Goal: Task Accomplishment & Management: Manage account settings

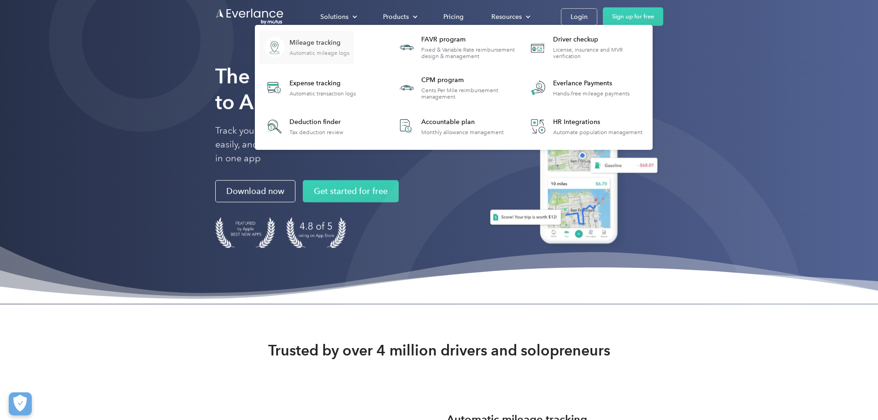
click at [350, 47] on div "Mileage tracking" at bounding box center [320, 42] width 60 height 9
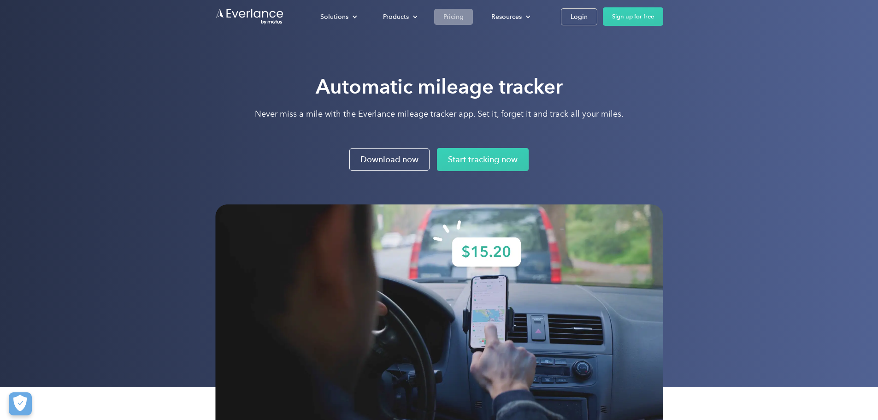
click at [464, 15] on div "Pricing" at bounding box center [454, 17] width 20 height 12
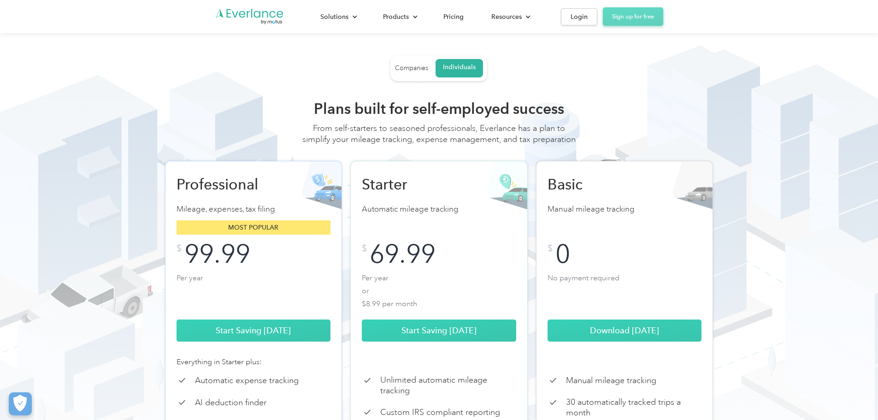
click at [664, 15] on link "Sign up for free" at bounding box center [633, 16] width 60 height 18
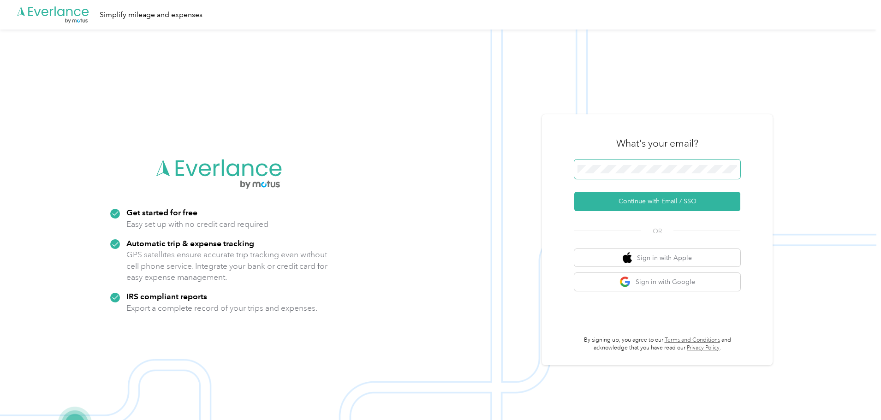
click at [574, 192] on button "Continue with Email / SSO" at bounding box center [657, 201] width 166 height 19
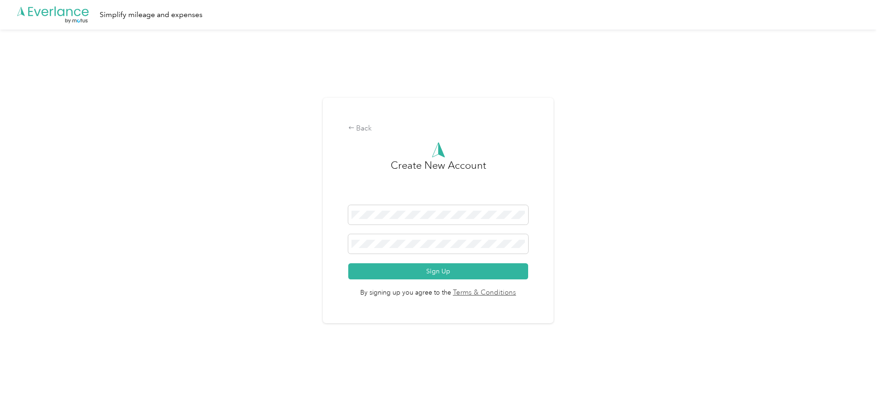
click at [791, 197] on div "Back Create New Account Sign Up By signing up you agree to the Terms & Conditio…" at bounding box center [438, 215] width 876 height 370
click at [468, 271] on button "Sign Up" at bounding box center [438, 271] width 180 height 16
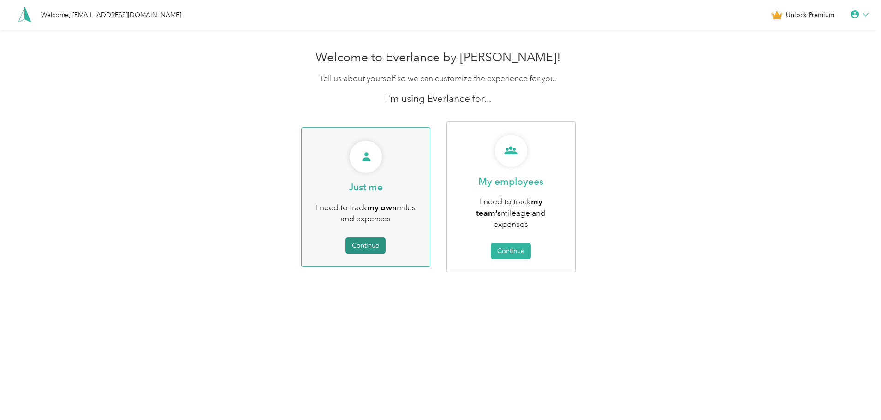
click at [359, 239] on button "Continue" at bounding box center [365, 245] width 40 height 16
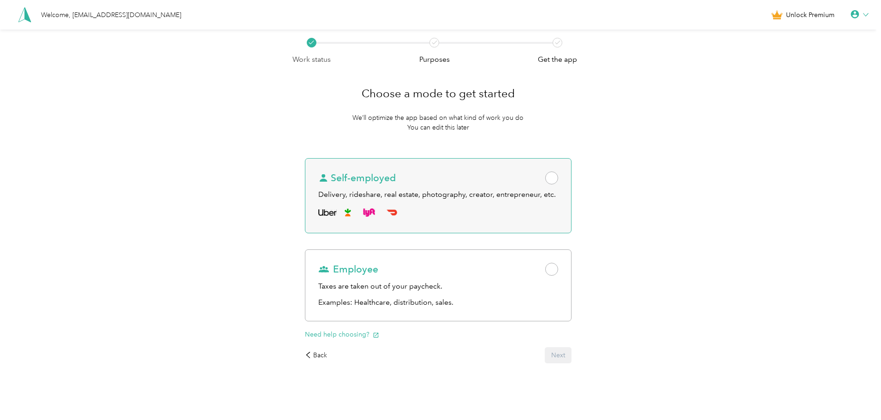
click at [557, 178] on span at bounding box center [551, 178] width 13 height 13
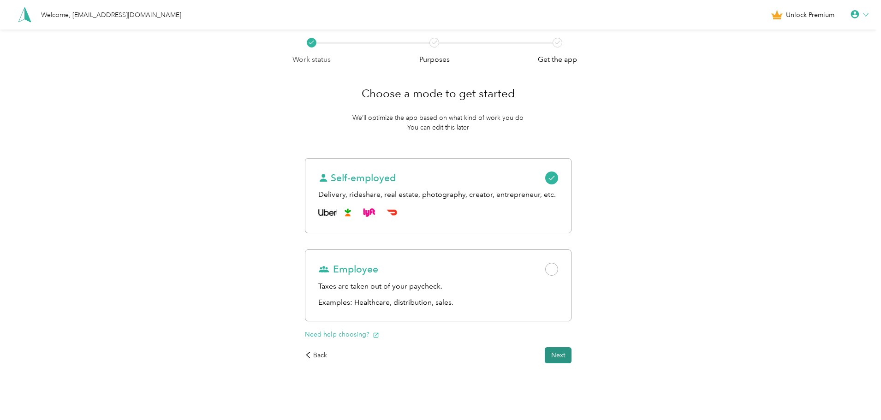
click at [563, 354] on button "Next" at bounding box center [558, 355] width 27 height 16
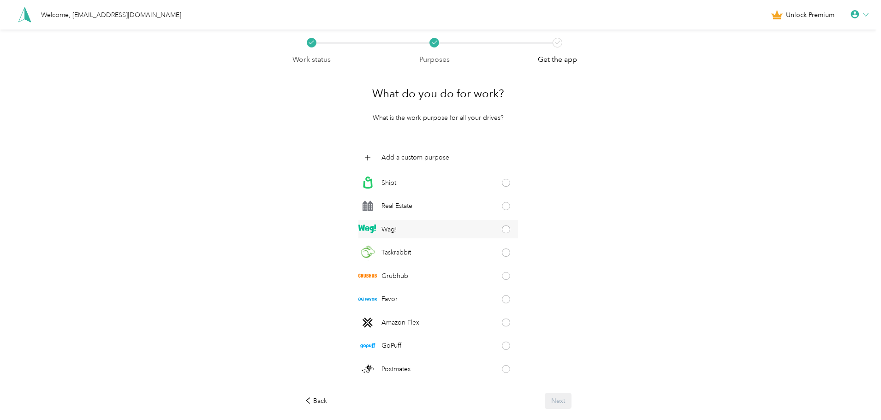
scroll to position [92, 0]
click at [504, 209] on span at bounding box center [506, 208] width 8 height 8
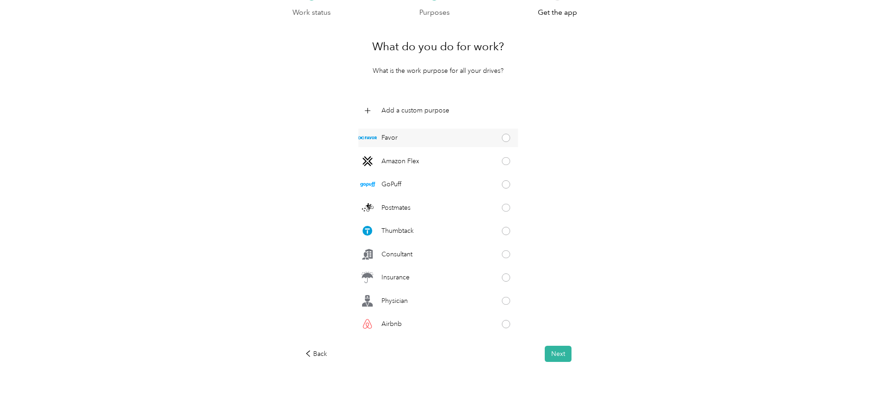
scroll to position [277, 0]
click at [502, 259] on span at bounding box center [506, 256] width 8 height 8
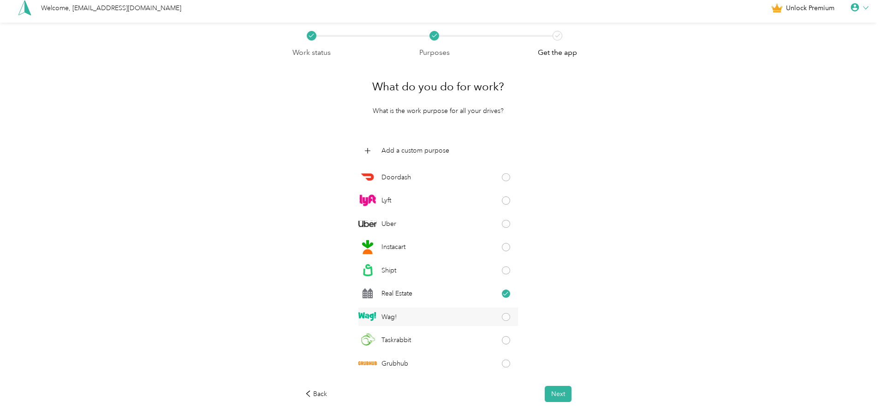
scroll to position [0, 0]
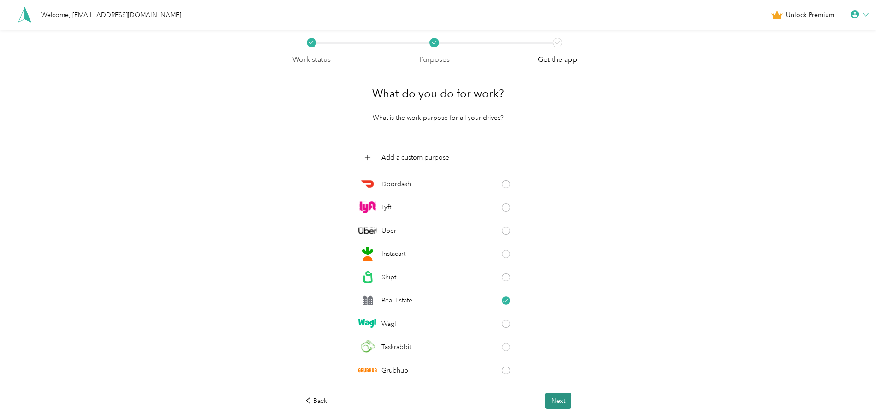
click at [562, 396] on button "Next" at bounding box center [558, 401] width 27 height 16
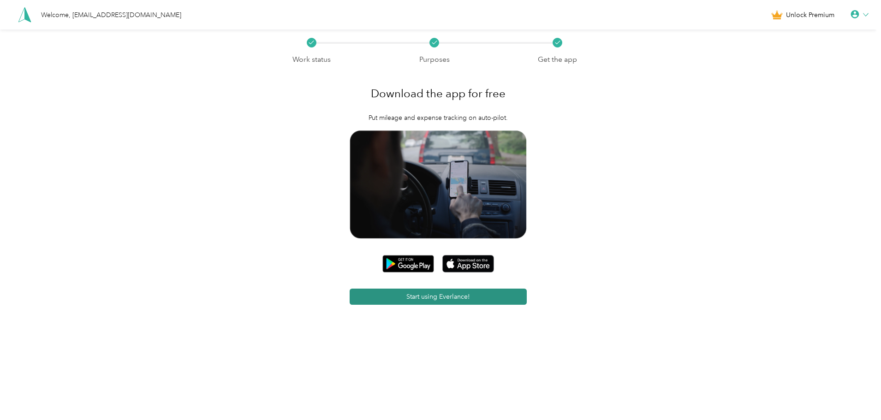
click at [452, 296] on button "Start using Everlance!" at bounding box center [439, 297] width 178 height 16
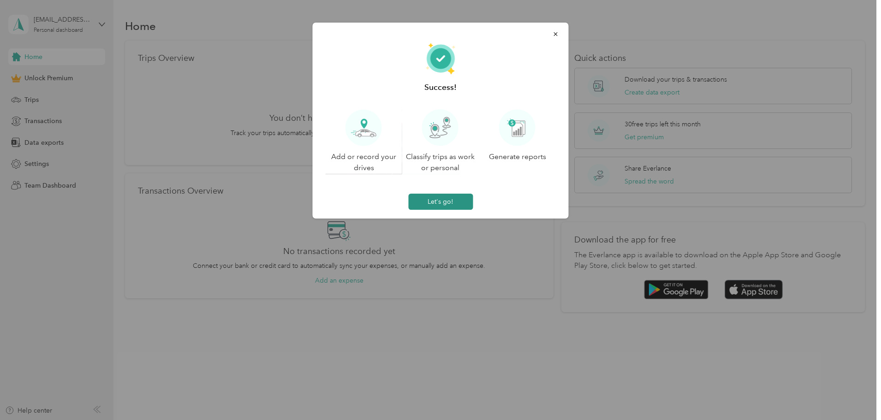
click at [451, 205] on button "Let's go!" at bounding box center [440, 202] width 65 height 16
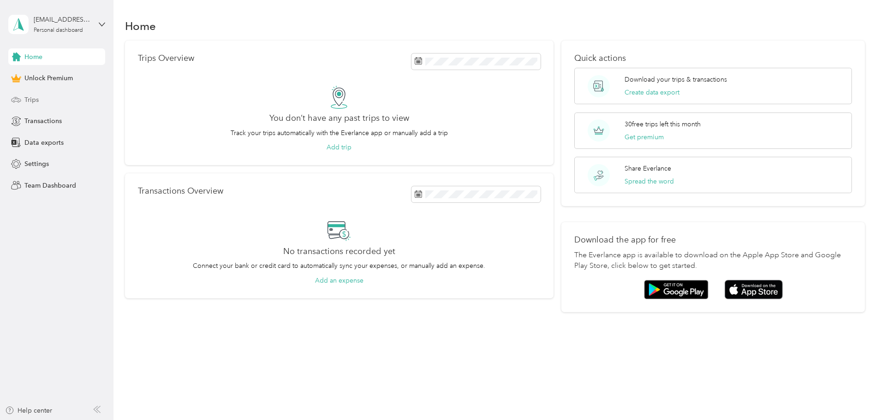
click at [30, 96] on span "Trips" at bounding box center [31, 100] width 14 height 10
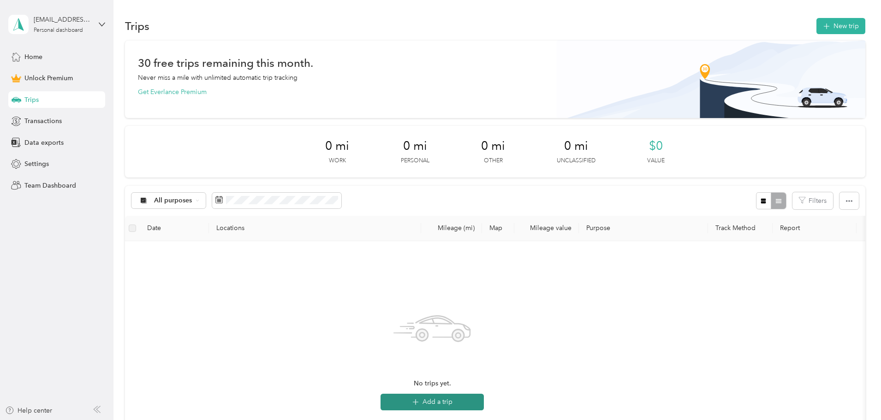
click at [484, 396] on button "Add a trip" at bounding box center [431, 402] width 103 height 17
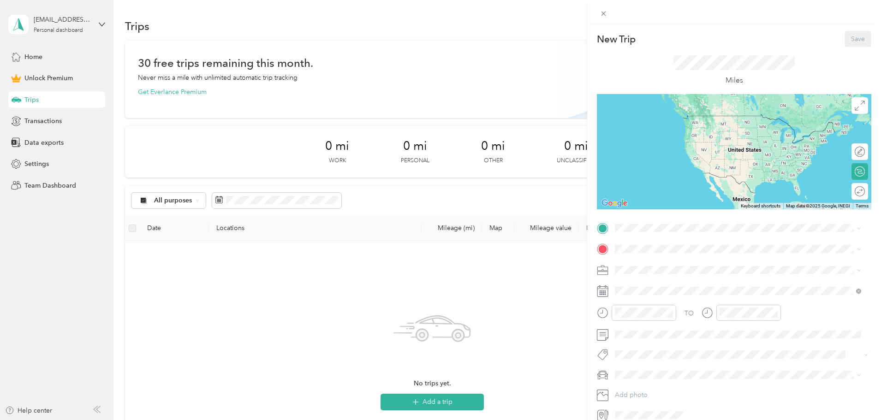
click at [352, 285] on div "New Trip Save This trip cannot be edited because it is either under review, app…" at bounding box center [440, 210] width 881 height 420
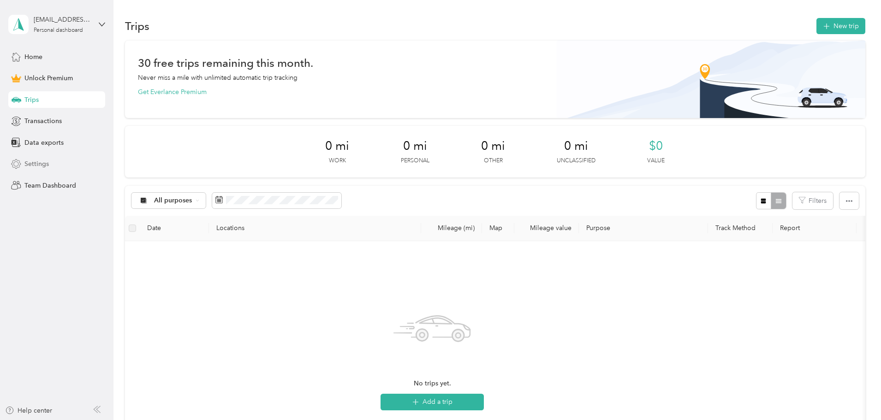
click at [34, 169] on div "Settings" at bounding box center [56, 164] width 97 height 17
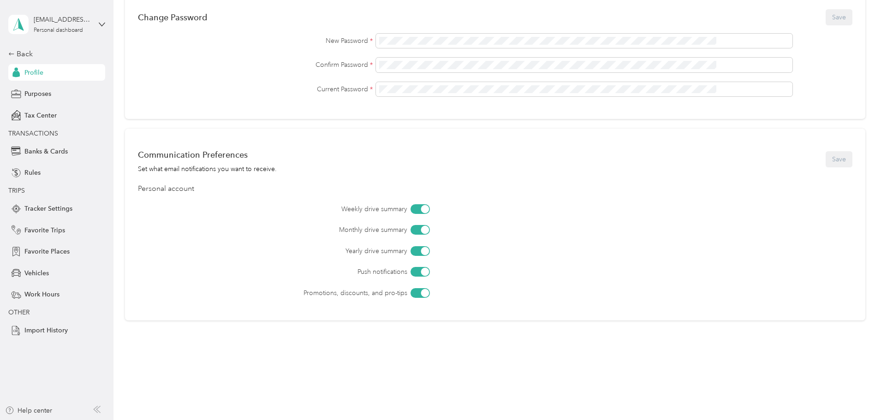
scroll to position [286, 0]
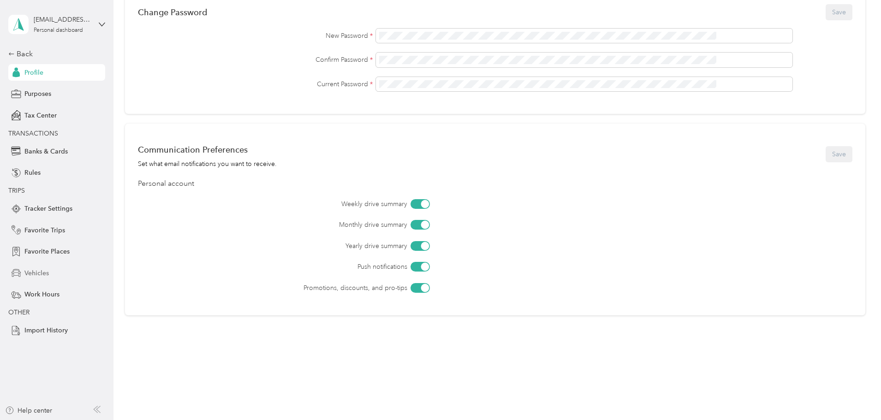
click at [46, 273] on span "Vehicles" at bounding box center [36, 273] width 24 height 10
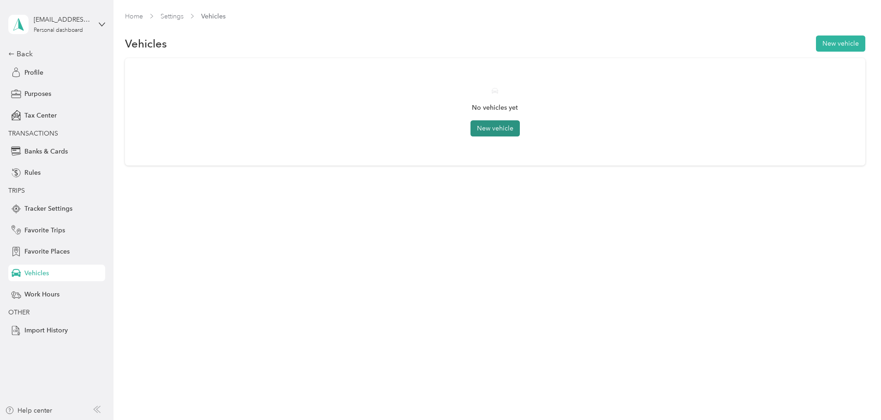
click at [503, 131] on button "New vehicle" at bounding box center [494, 128] width 49 height 16
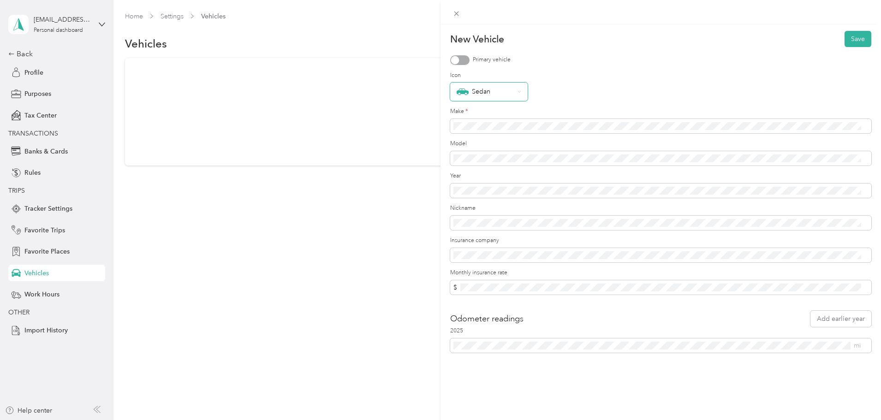
click at [499, 96] on div "Sedan" at bounding box center [485, 92] width 58 height 12
click at [488, 186] on div "Pickup" at bounding box center [488, 188] width 65 height 10
click at [460, 57] on div at bounding box center [459, 60] width 19 height 10
click at [853, 37] on button "Save" at bounding box center [857, 39] width 27 height 16
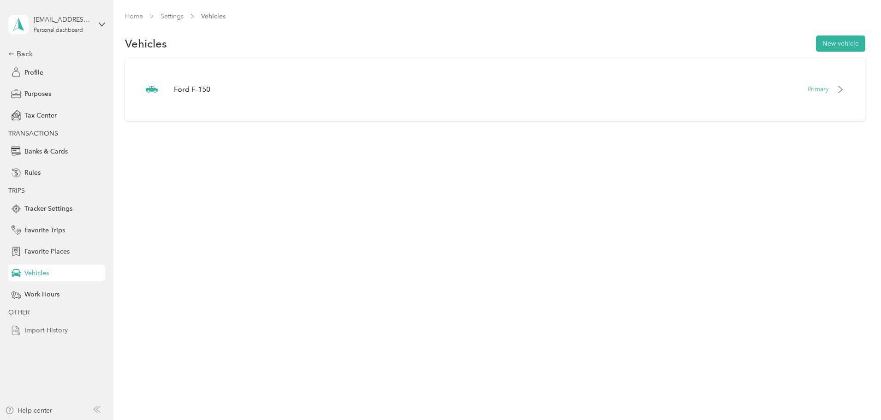
click at [41, 334] on span "Import History" at bounding box center [45, 331] width 43 height 10
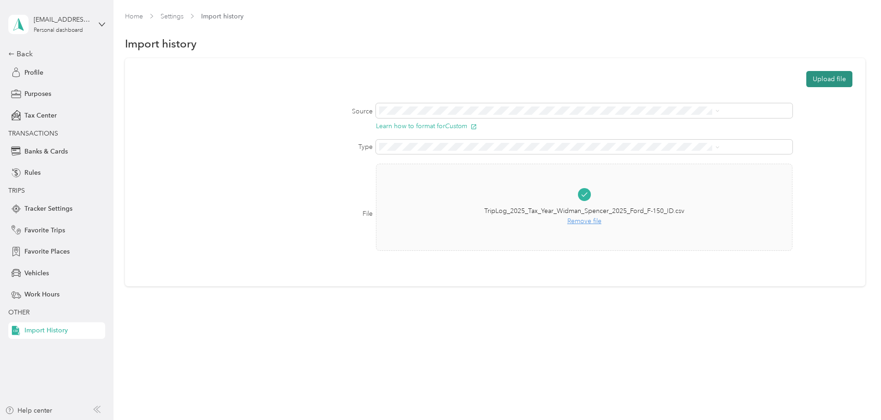
click at [806, 79] on button "Upload file" at bounding box center [829, 79] width 46 height 16
click at [752, 281] on div "Upload file Source Learn how to format for Custom Type File TripLog_2025_Tax_Ye…" at bounding box center [495, 172] width 740 height 228
click at [463, 126] on button "Learn how to format for Custom" at bounding box center [426, 126] width 101 height 7
click at [573, 221] on span "Remove file" at bounding box center [584, 221] width 200 height 10
click at [806, 77] on button "Upload file" at bounding box center [829, 79] width 46 height 16
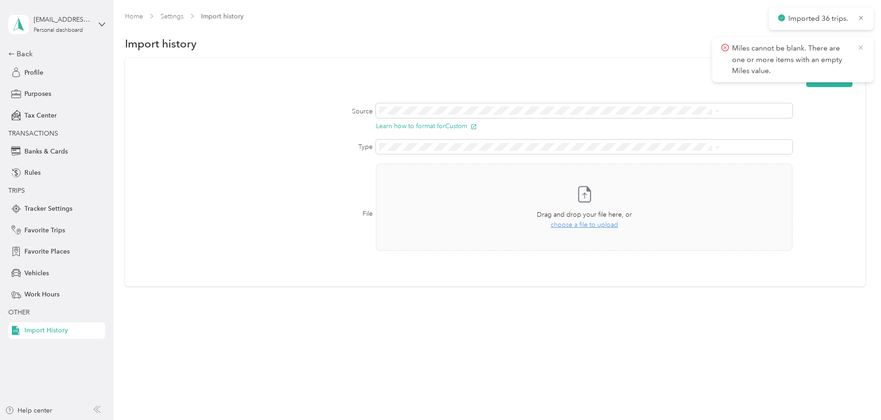
click at [858, 47] on icon at bounding box center [860, 47] width 7 height 8
click at [860, 16] on icon at bounding box center [860, 18] width 7 height 8
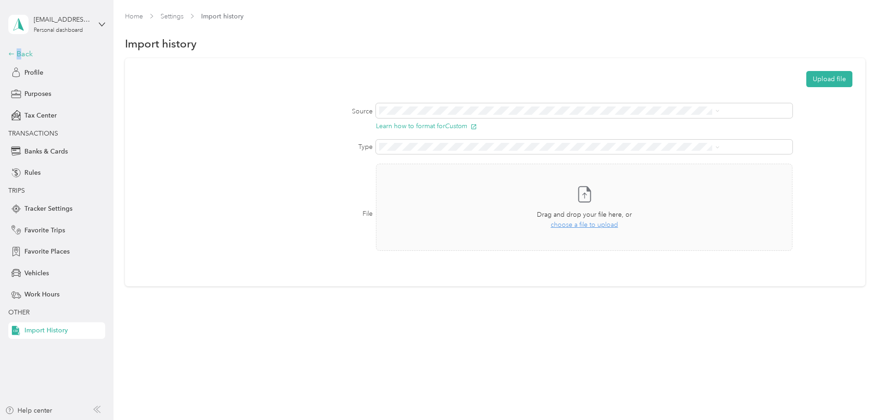
click at [19, 53] on div "Back" at bounding box center [54, 53] width 92 height 11
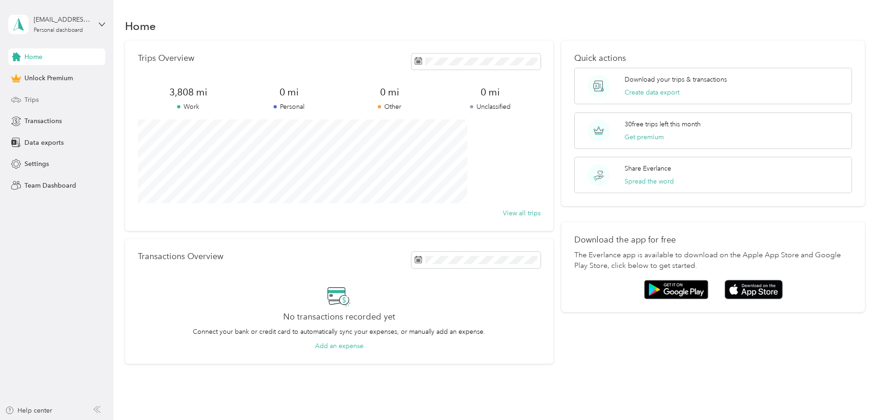
click at [31, 101] on span "Trips" at bounding box center [31, 100] width 14 height 10
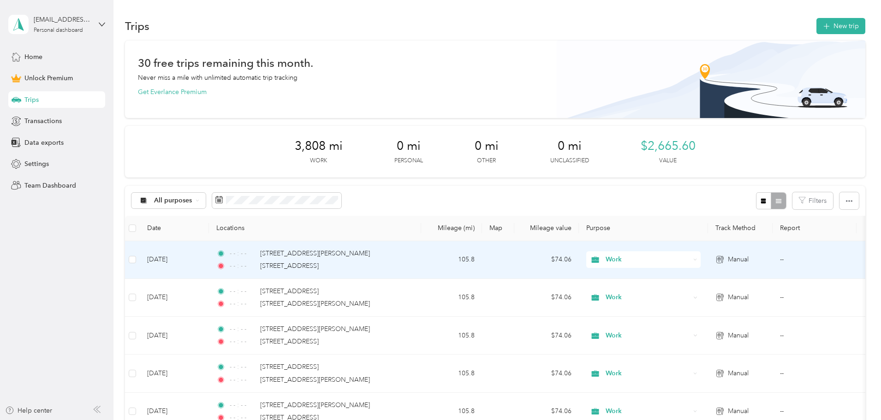
click at [209, 258] on td "Sep 28, 2025" at bounding box center [174, 260] width 69 height 38
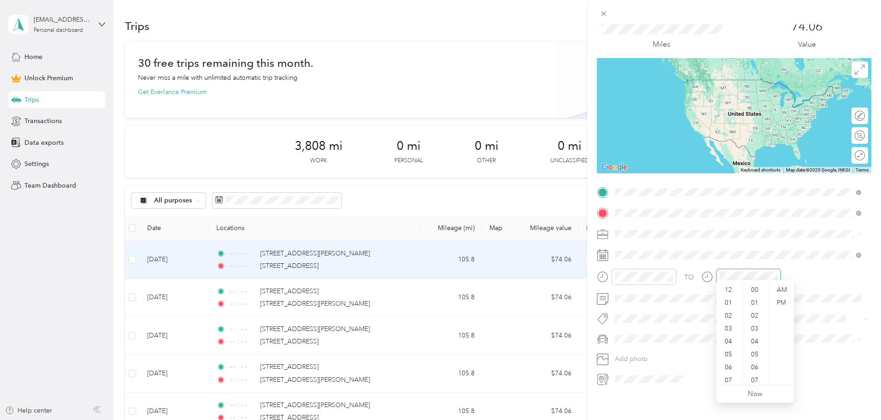
scroll to position [675, 0]
drag, startPoint x: 654, startPoint y: 402, endPoint x: 655, endPoint y: 410, distance: 8.9
click at [655, 402] on div "Trip details Save This trip cannot be edited because it is either under review,…" at bounding box center [734, 234] width 294 height 420
click at [606, 373] on icon at bounding box center [603, 379] width 12 height 12
click at [246, 119] on div "Trip details Save This trip cannot be edited because it is either under review,…" at bounding box center [440, 210] width 881 height 420
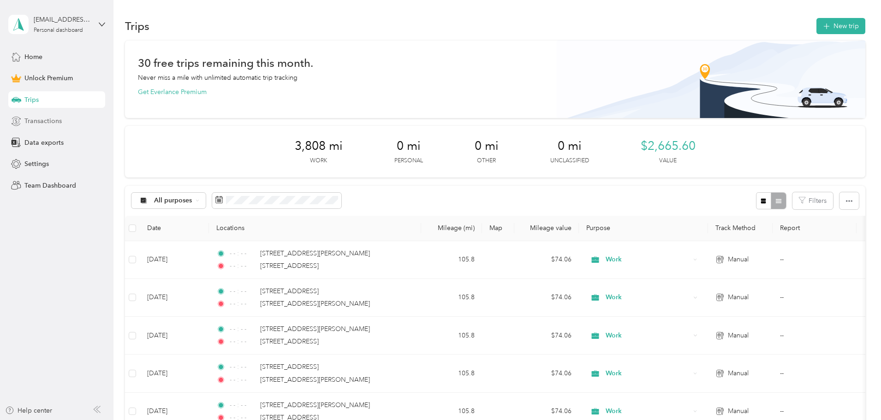
click at [42, 118] on span "Transactions" at bounding box center [42, 121] width 37 height 10
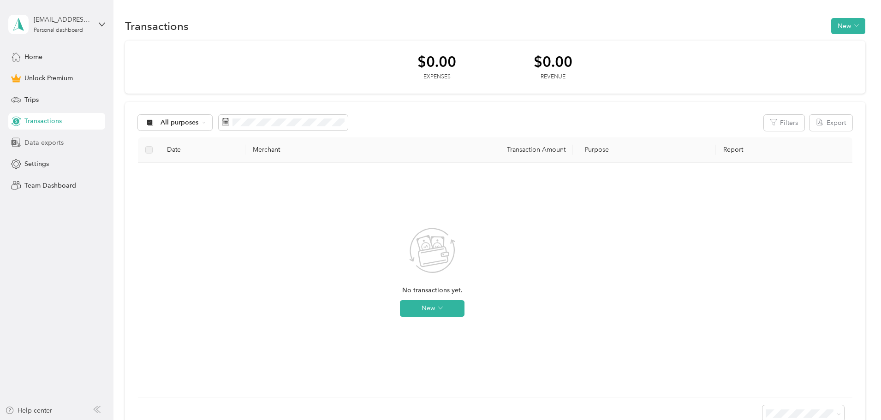
click at [45, 146] on span "Data exports" at bounding box center [43, 143] width 39 height 10
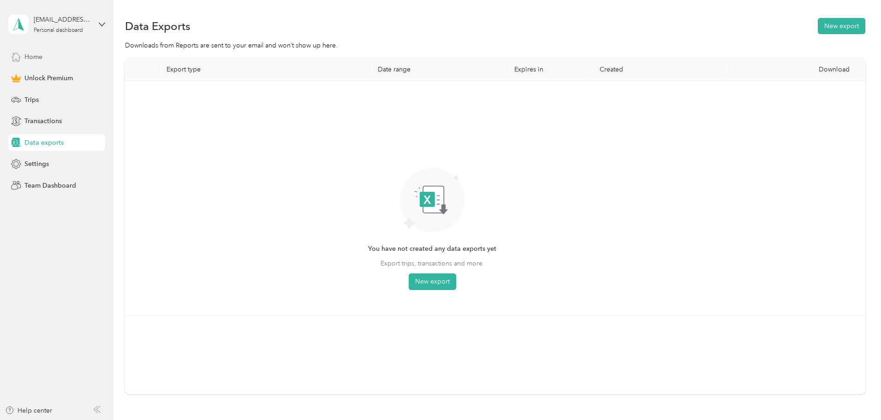
click at [31, 56] on span "Home" at bounding box center [33, 57] width 18 height 10
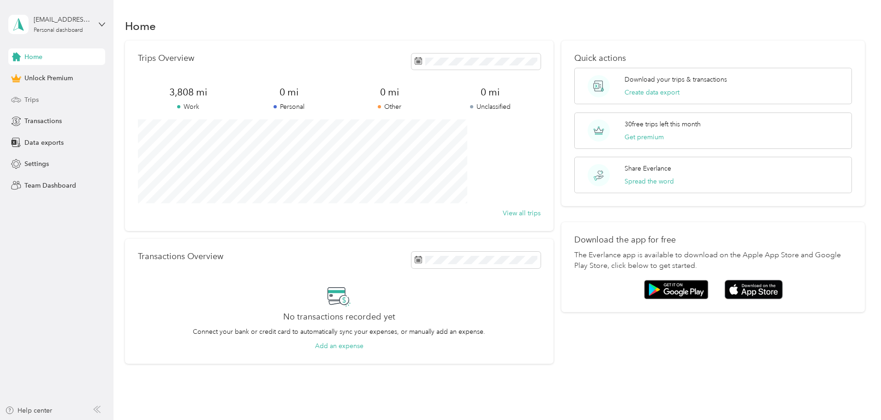
click at [30, 99] on span "Trips" at bounding box center [31, 100] width 14 height 10
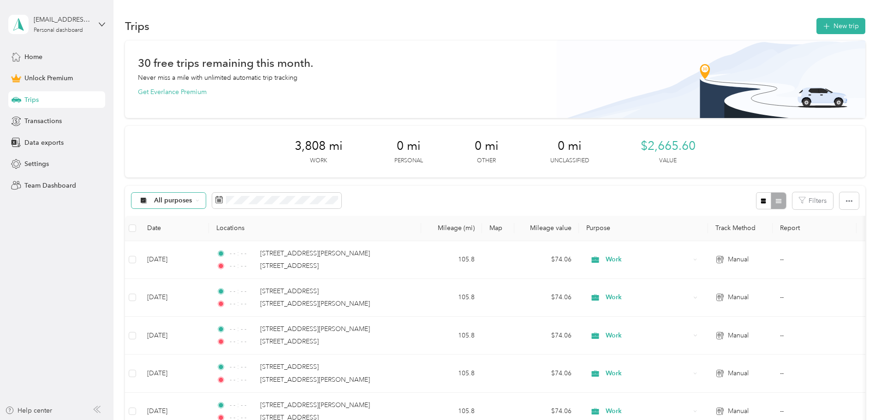
click at [192, 198] on span "All purposes" at bounding box center [173, 200] width 38 height 6
click at [102, 19] on div "information@salmon-64.com Personal dashboard" at bounding box center [56, 24] width 97 height 32
